Goal: Check status: Check status

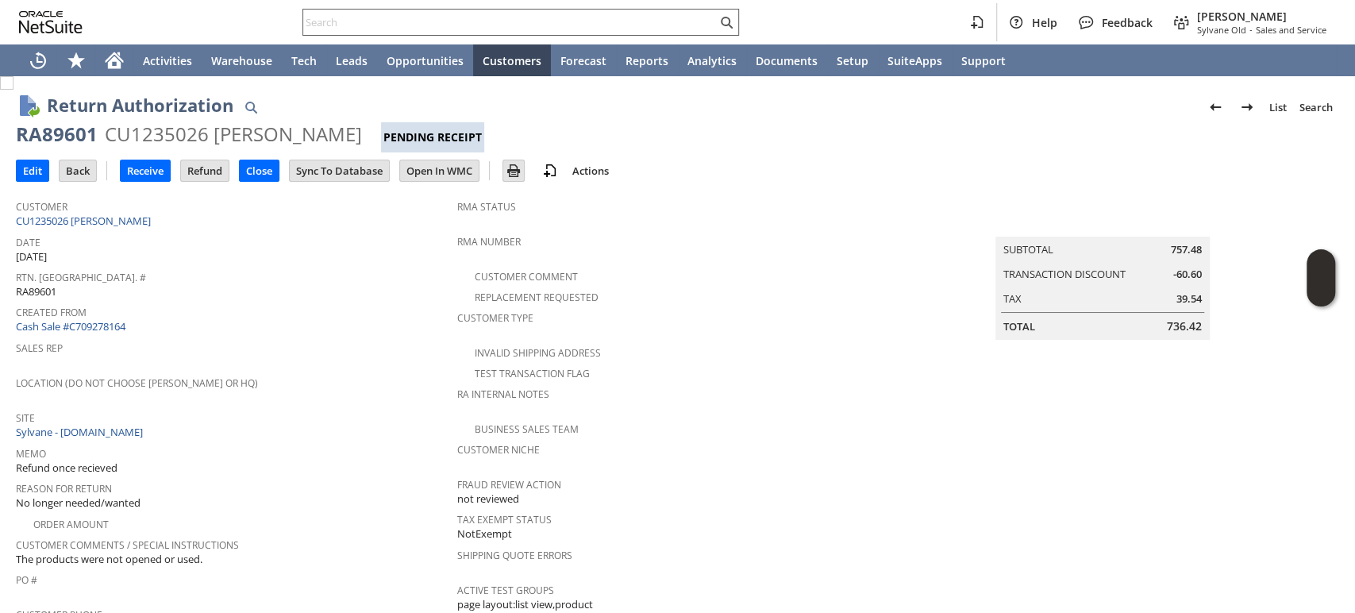
click at [495, 29] on input "text" at bounding box center [510, 22] width 414 height 19
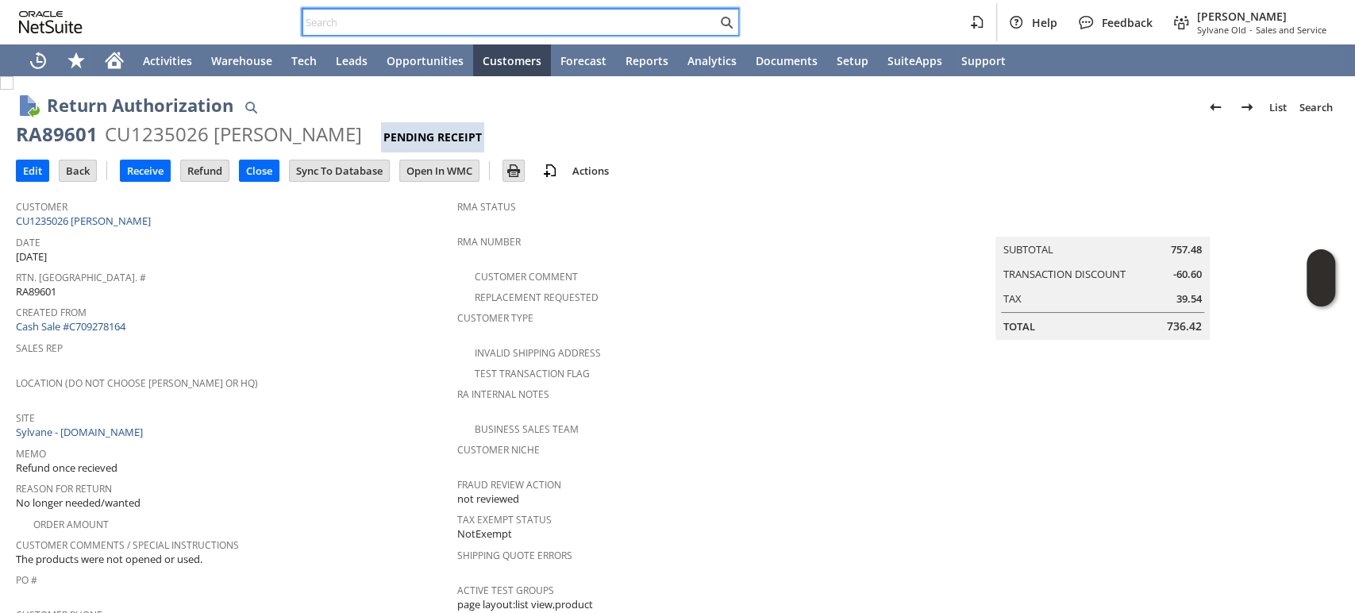
paste input "Y689FA44860DA2"
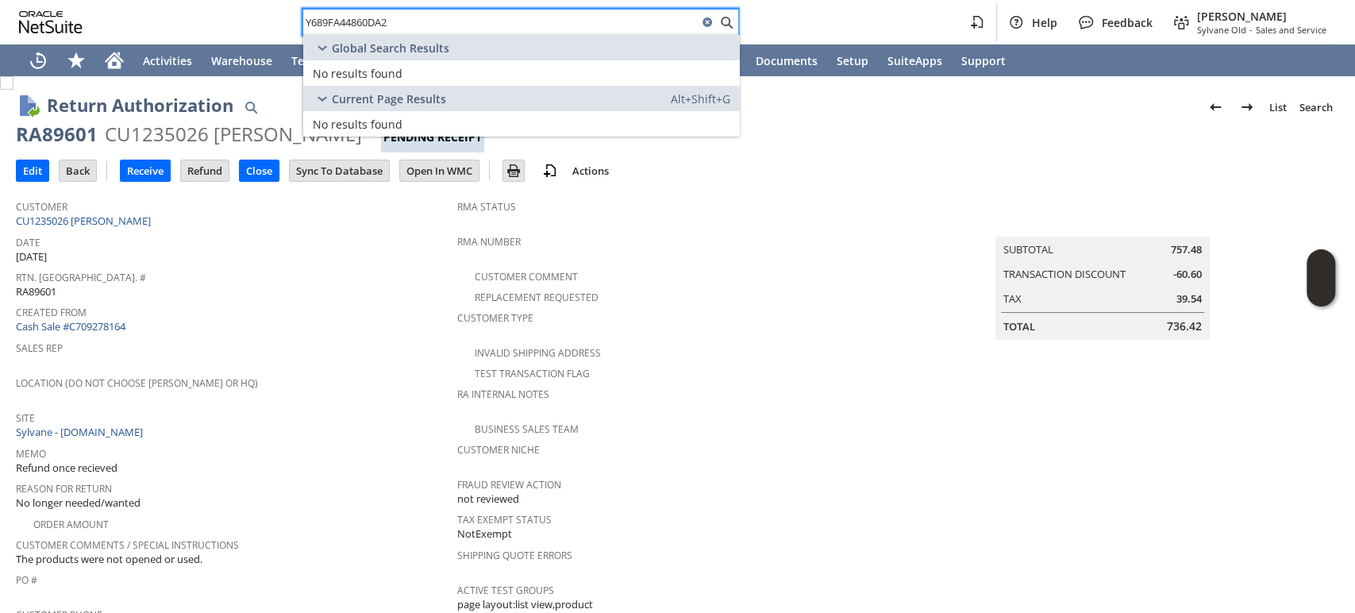
click at [309, 20] on input "Y689FA44860DA2" at bounding box center [500, 22] width 394 height 19
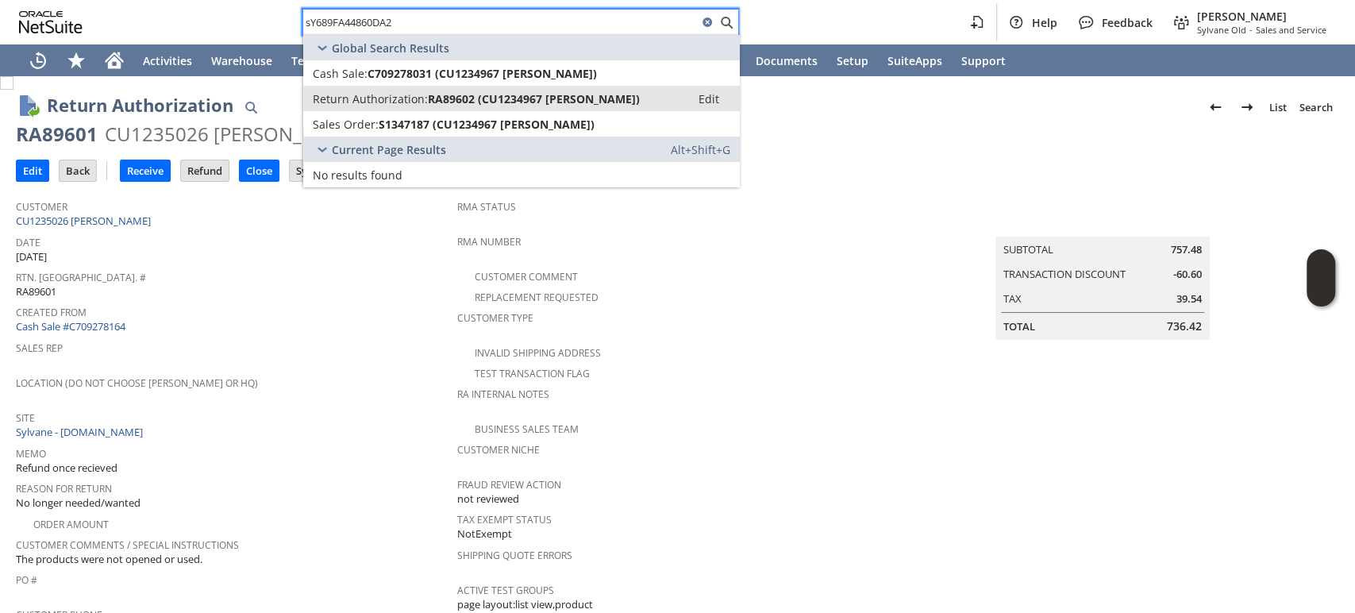
type input "sY689FA44860DA2"
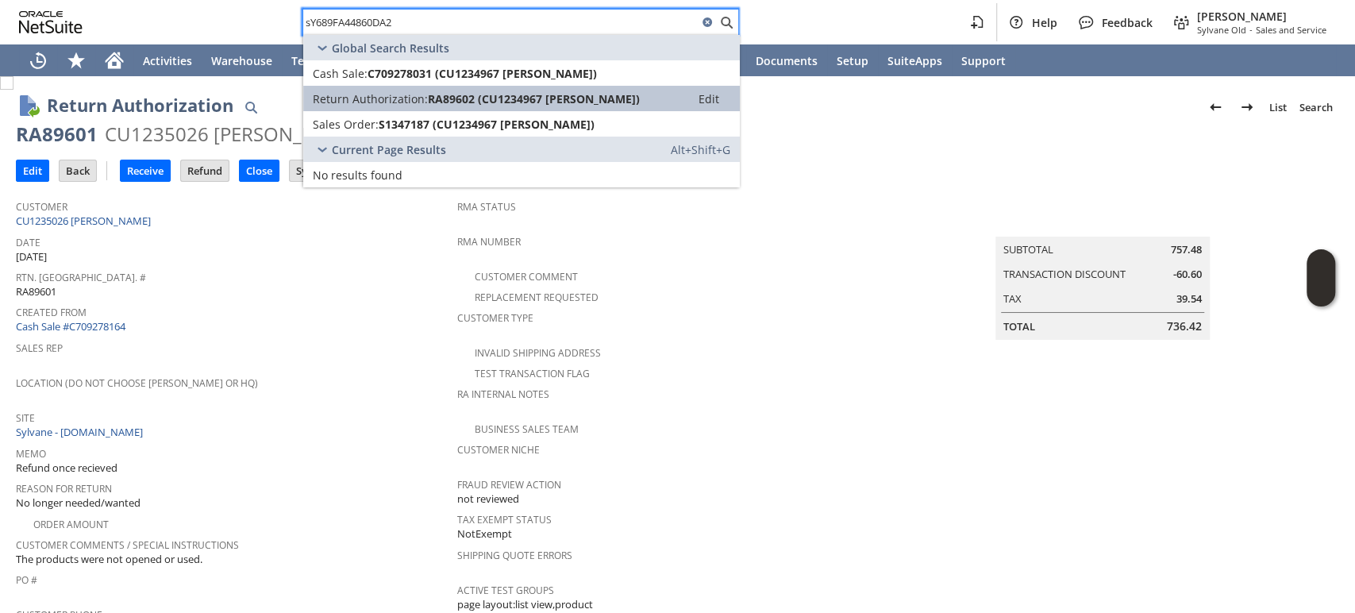
click at [517, 101] on span "RA89602 (CU1234967 [PERSON_NAME])" at bounding box center [534, 98] width 212 height 15
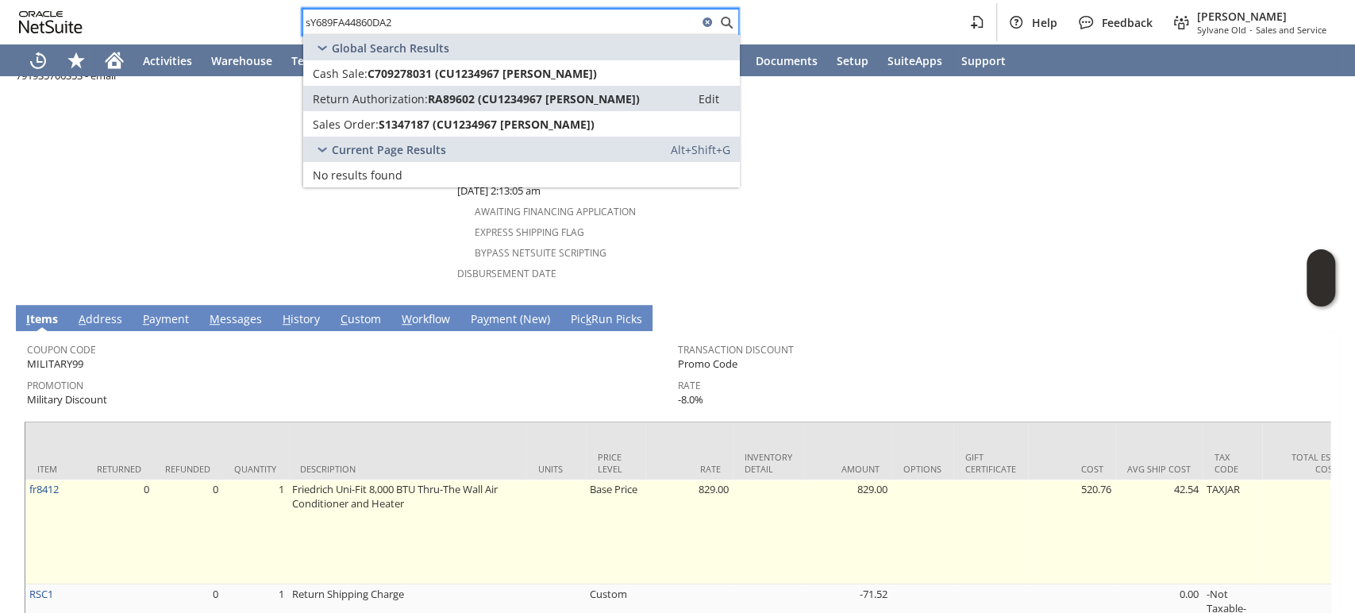
scroll to position [703, 0]
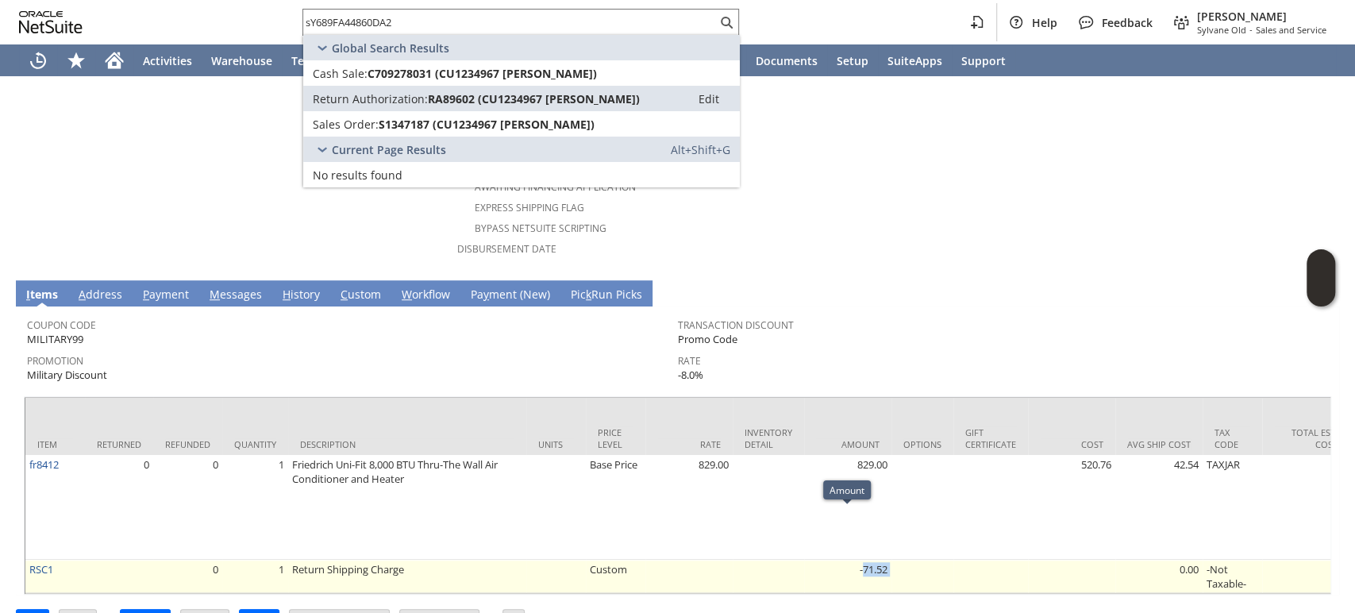
drag, startPoint x: 873, startPoint y: 521, endPoint x: 864, endPoint y: 520, distance: 9.6
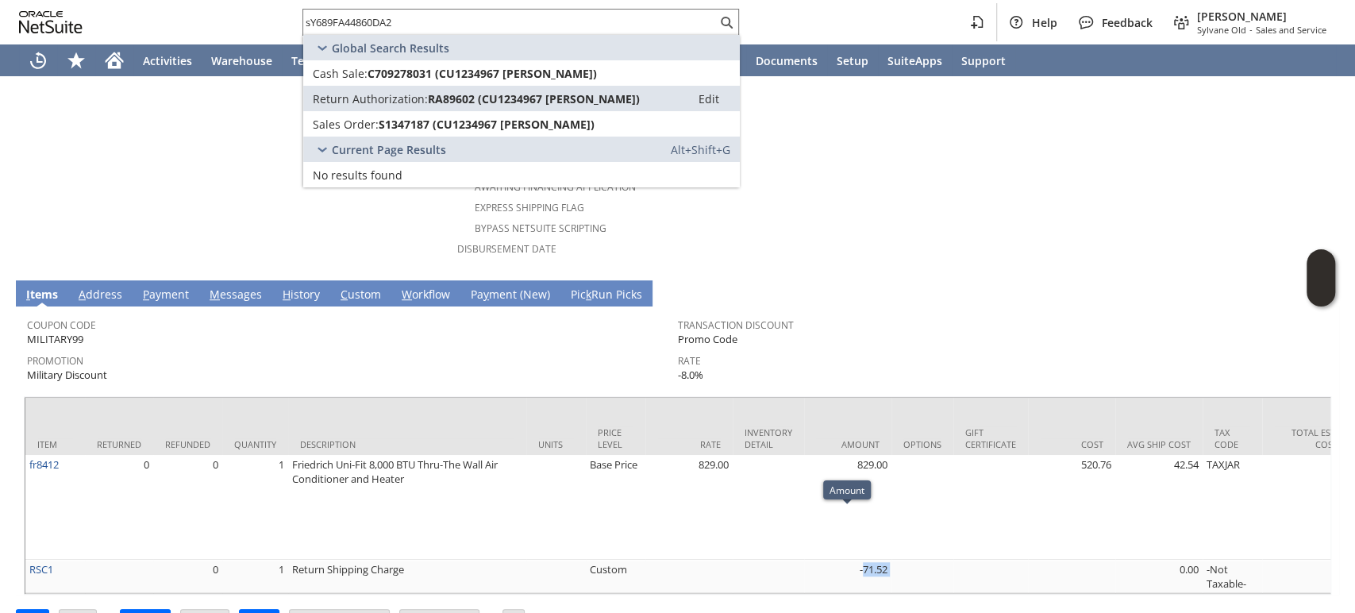
copy tr "71.52"
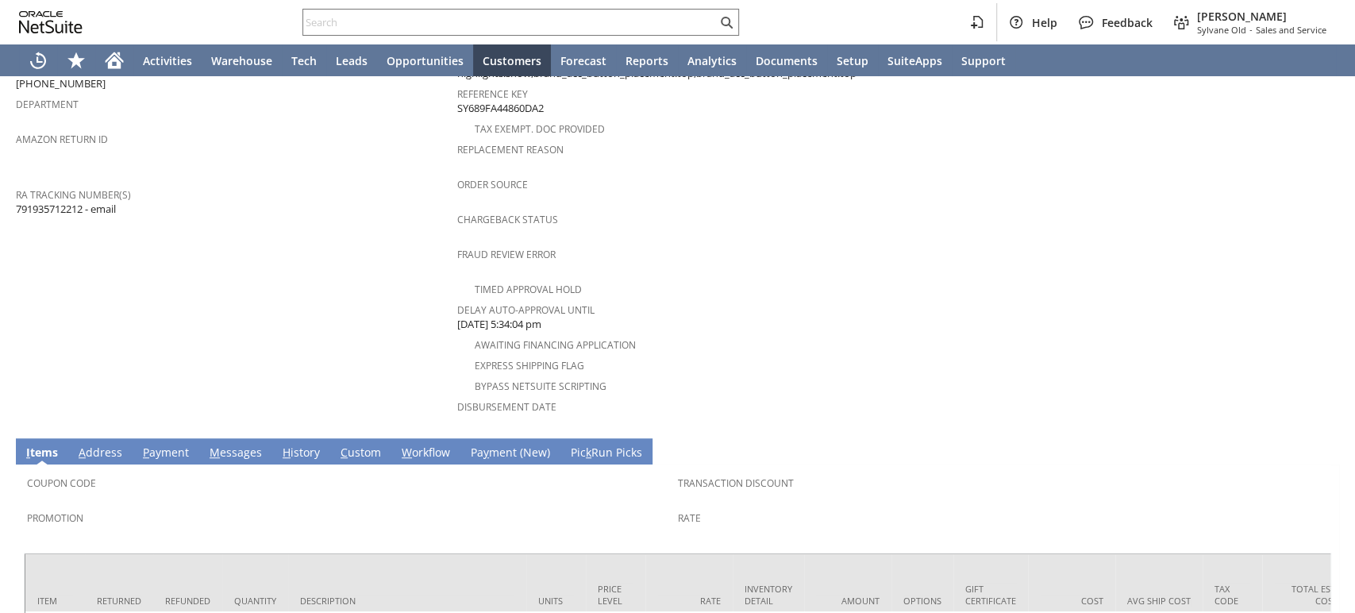
scroll to position [647, 0]
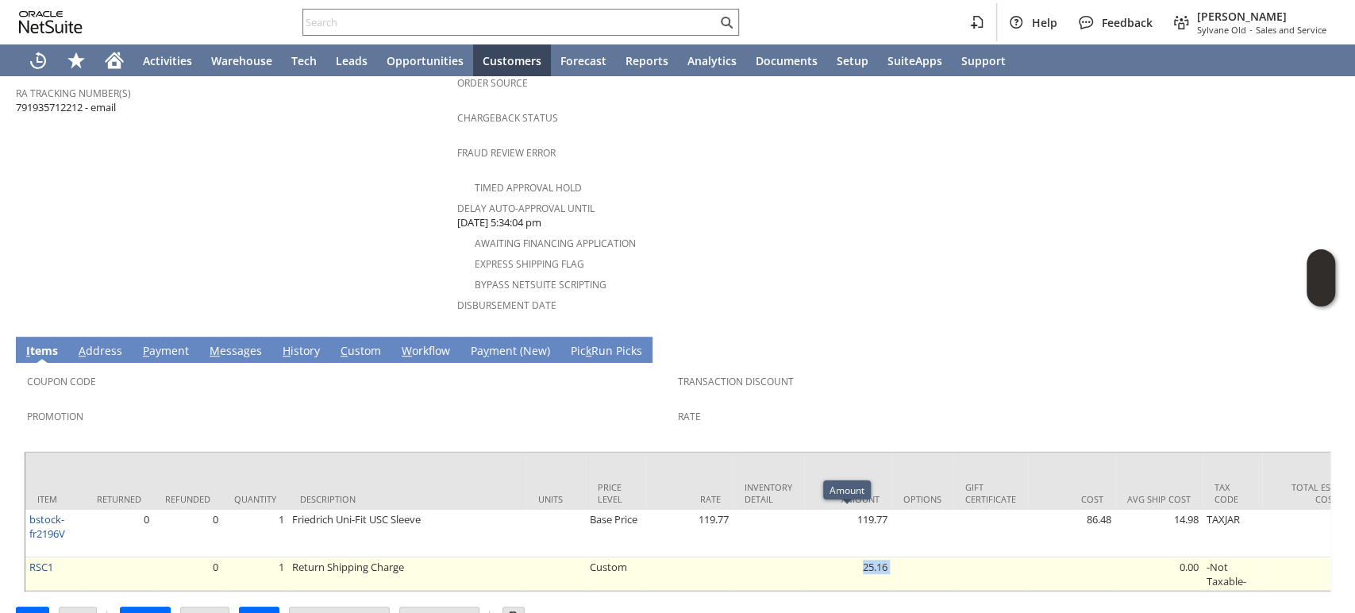
drag, startPoint x: 891, startPoint y: 518, endPoint x: 860, endPoint y: 519, distance: 31.0
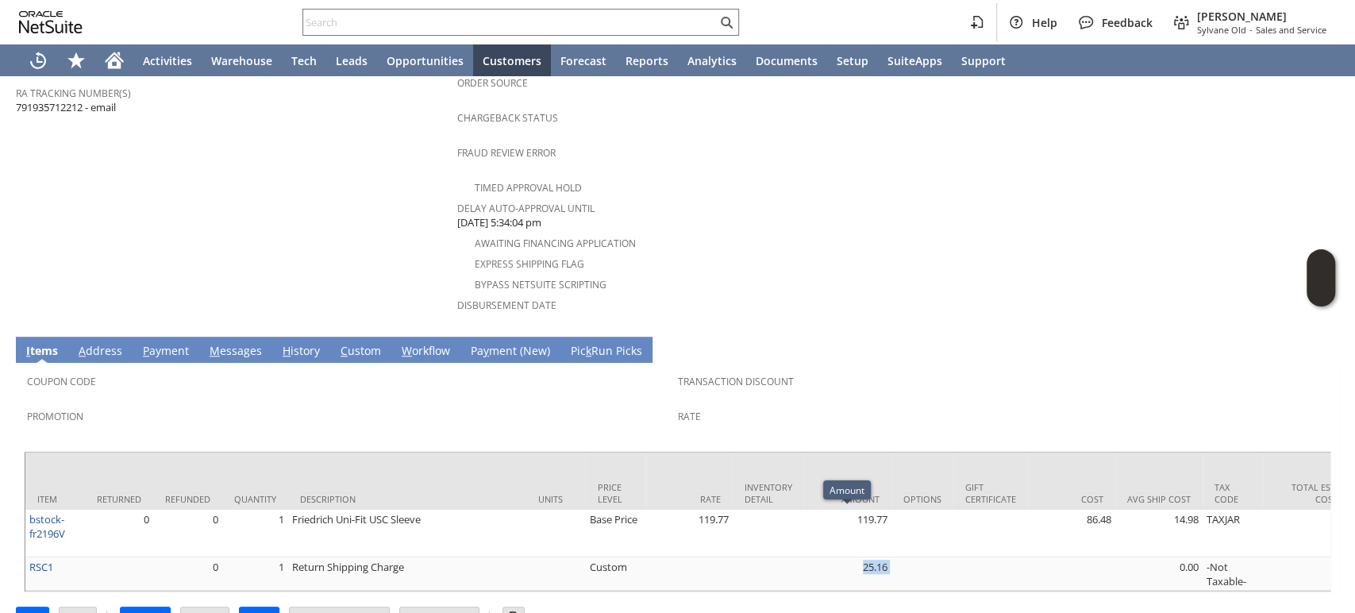
copy tr "25.16"
click at [471, 13] on input "text" at bounding box center [510, 22] width 414 height 19
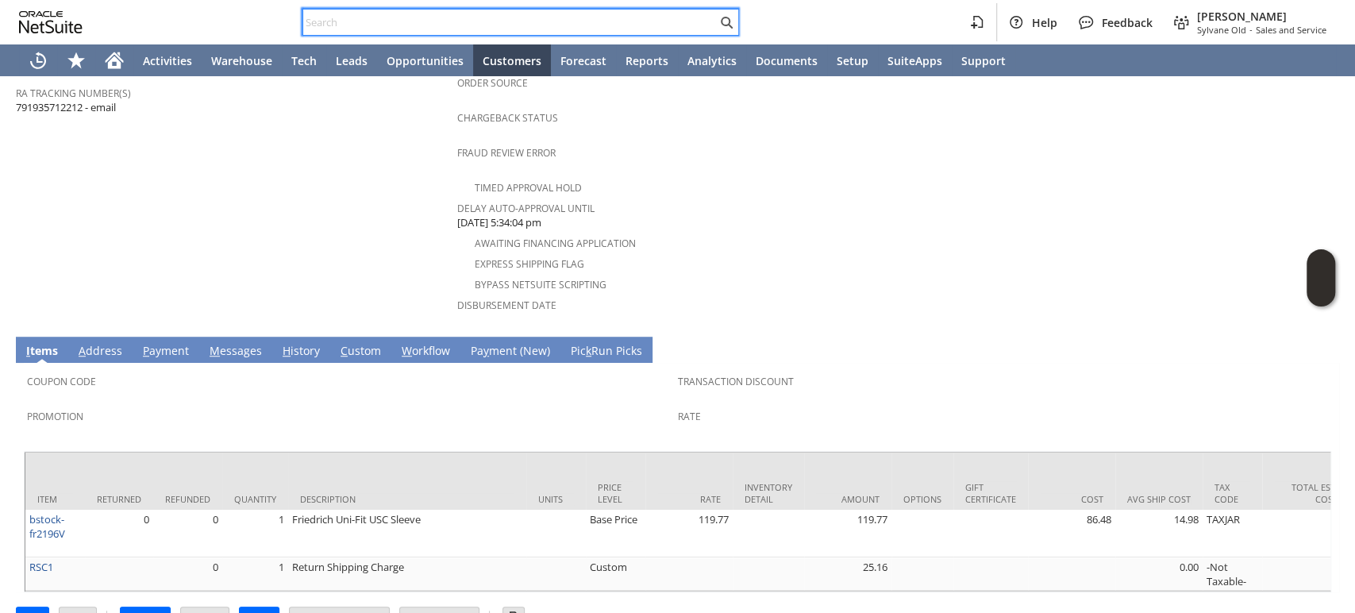
paste input "4064222877"
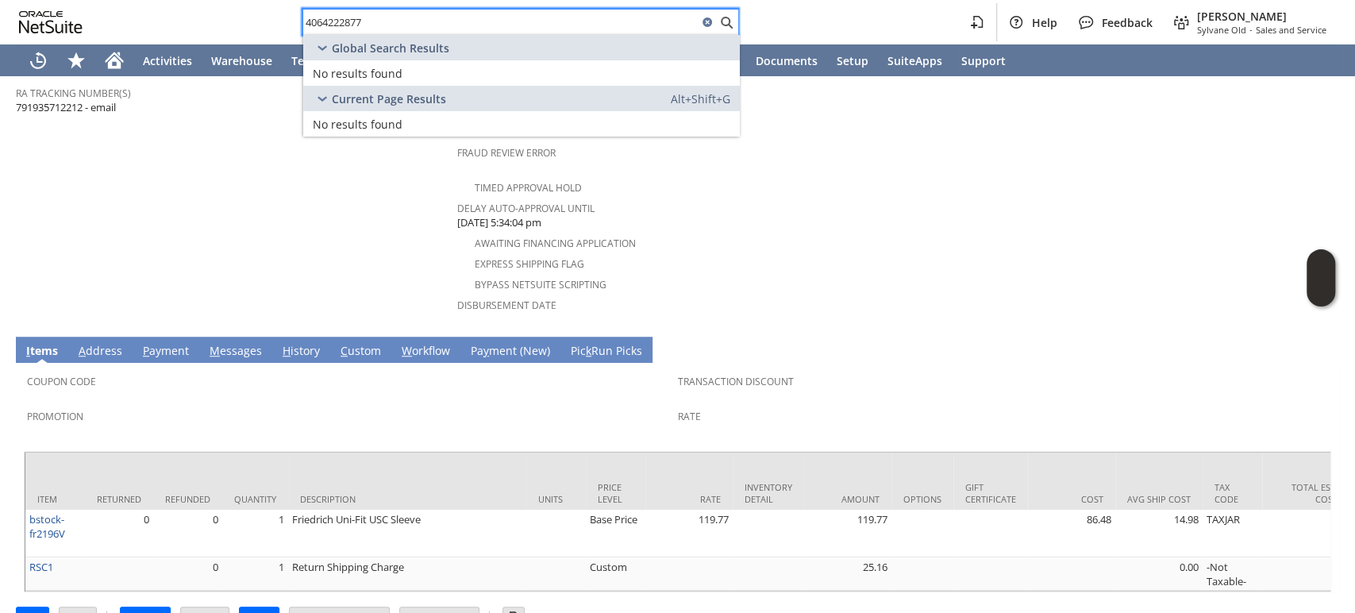
drag, startPoint x: 459, startPoint y: 27, endPoint x: 299, endPoint y: 26, distance: 159.5
click at [270, 25] on div "4064222877 Help Feedback Mark Neri Sylvane Old - Sales and Service" at bounding box center [677, 22] width 1355 height 44
paste input "ni15119"
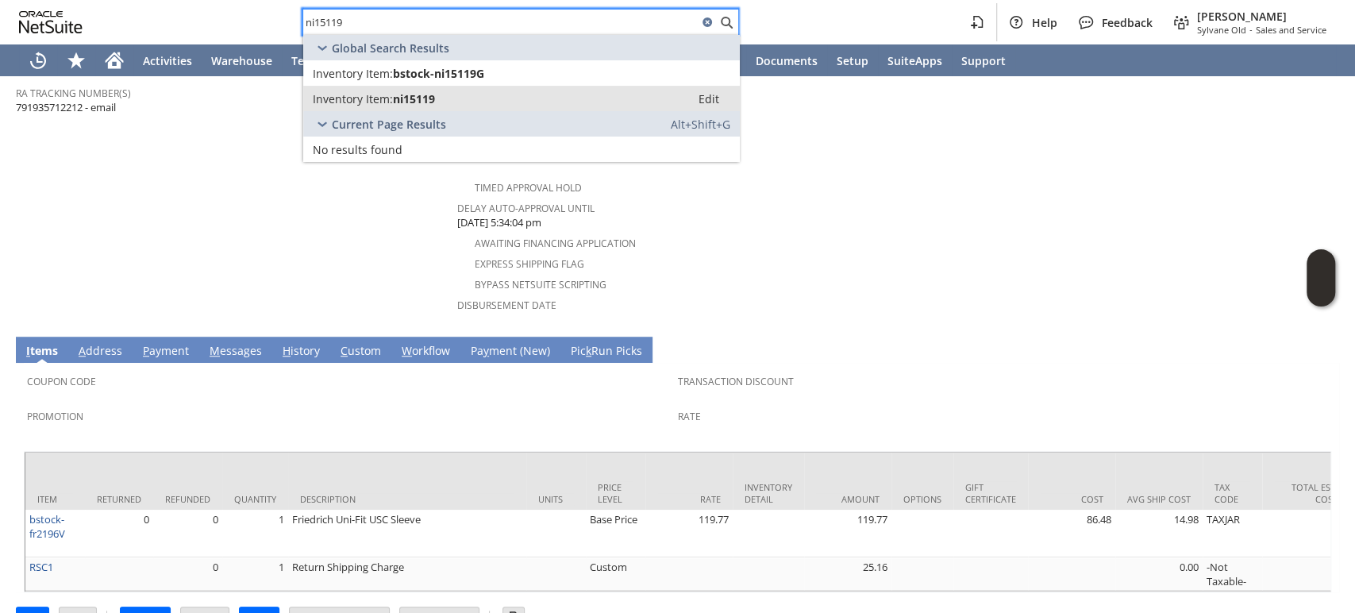
type input "ni15119"
